Goal: Task Accomplishment & Management: Complete application form

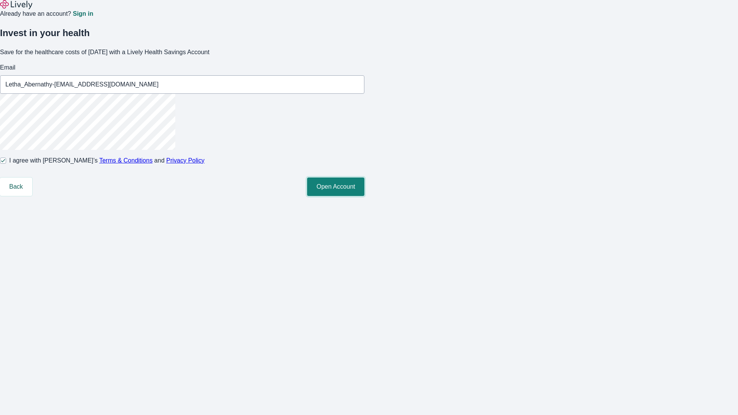
click at [365, 196] on button "Open Account" at bounding box center [335, 187] width 57 height 18
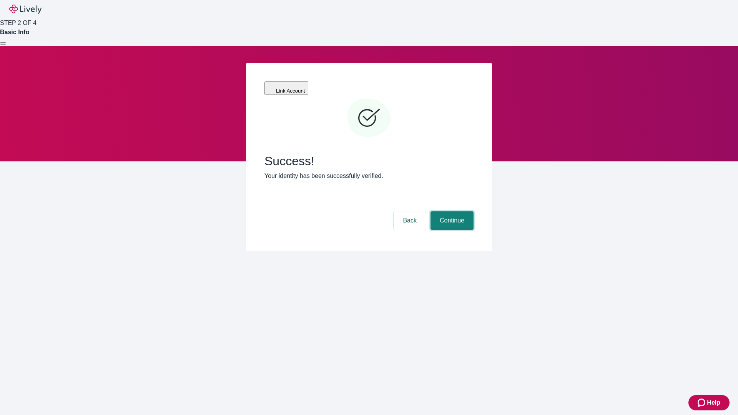
click at [451, 212] on button "Continue" at bounding box center [452, 221] width 43 height 18
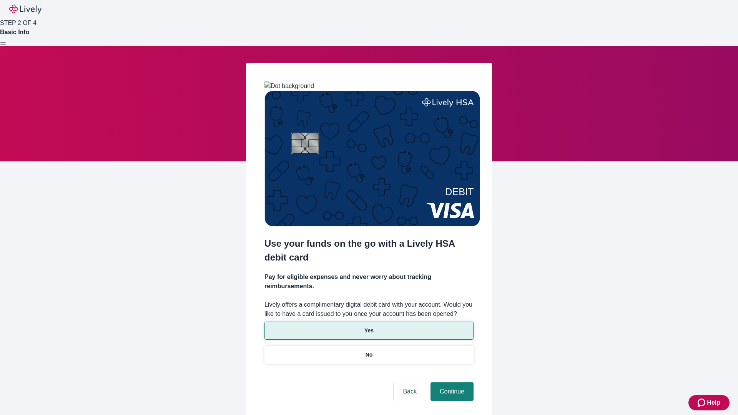
click at [369, 327] on p "Yes" at bounding box center [369, 331] width 9 height 8
click at [451, 383] on button "Continue" at bounding box center [452, 392] width 43 height 18
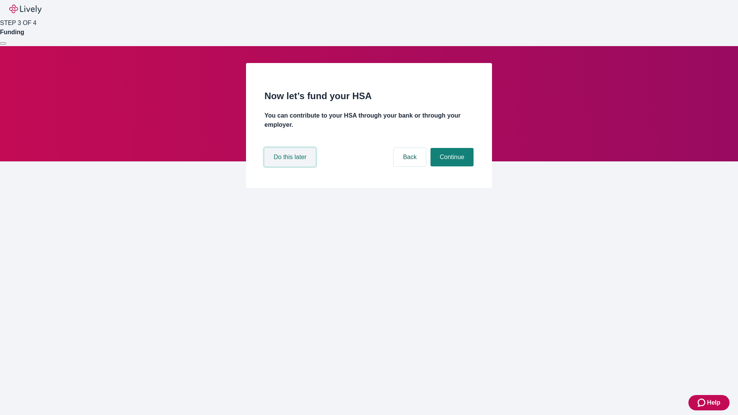
click at [291, 167] on button "Do this later" at bounding box center [290, 157] width 51 height 18
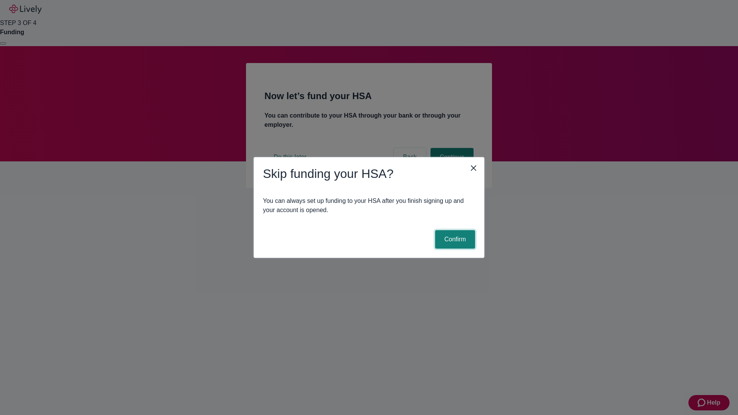
click at [454, 240] on button "Confirm" at bounding box center [455, 239] width 40 height 18
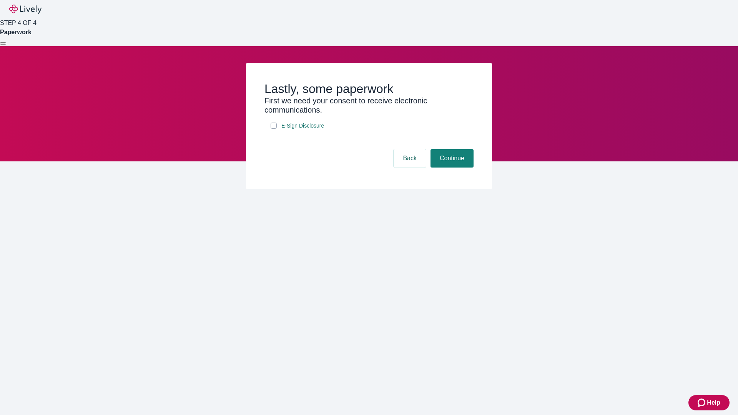
click at [274, 129] on input "E-Sign Disclosure" at bounding box center [274, 126] width 6 height 6
checkbox input "true"
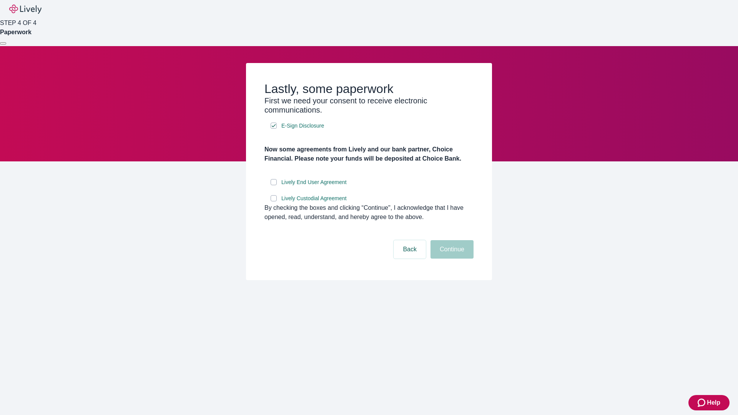
click at [274, 185] on input "Lively End User Agreement" at bounding box center [274, 182] width 6 height 6
checkbox input "true"
click at [274, 202] on input "Lively Custodial Agreement" at bounding box center [274, 198] width 6 height 6
checkbox input "true"
click at [451, 259] on button "Continue" at bounding box center [452, 249] width 43 height 18
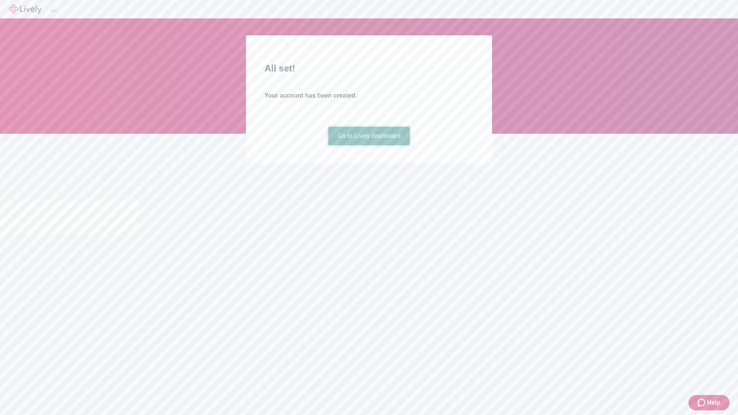
click at [369, 145] on link "Go to Lively dashboard" at bounding box center [369, 136] width 82 height 18
